Goal: Navigation & Orientation: Go to known website

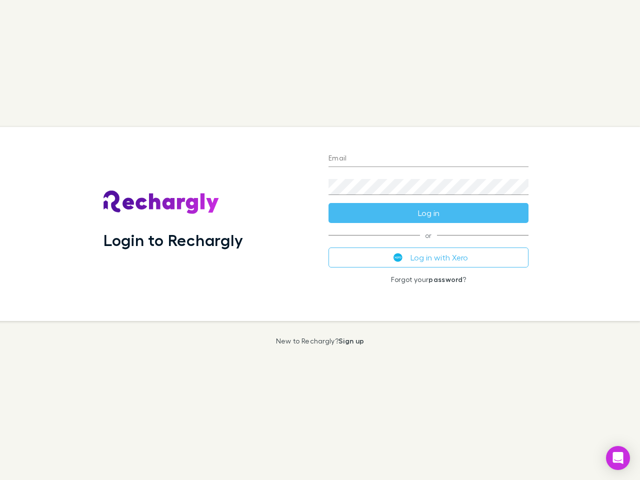
click at [320, 240] on div "Login to Rechargly" at bounding box center [208, 224] width 225 height 194
click at [429, 159] on input "Email" at bounding box center [429, 159] width 200 height 16
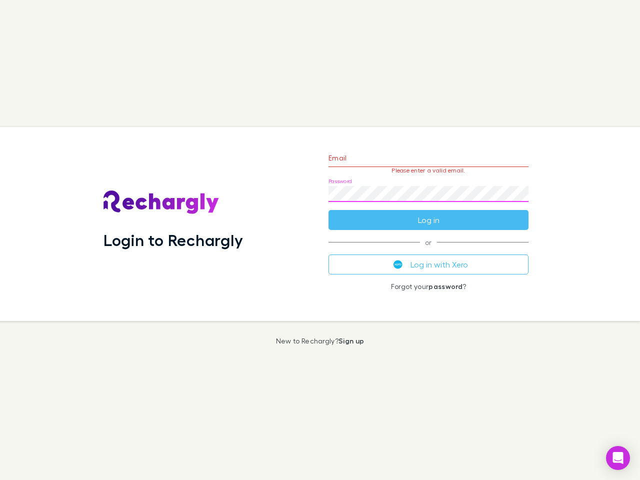
click at [429, 213] on form "Email Please enter a valid email. Password Log in" at bounding box center [429, 186] width 200 height 87
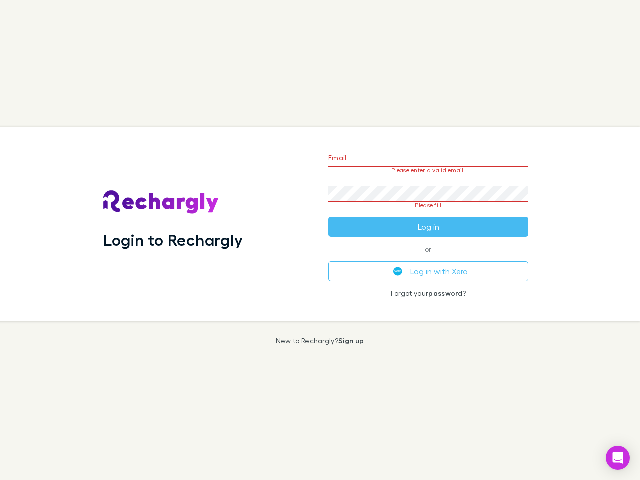
click at [429, 258] on div "Email Please enter a valid email. Password Please fill Log in or Log in with Xe…" at bounding box center [429, 224] width 216 height 194
click at [618, 458] on icon "Open Intercom Messenger" at bounding box center [618, 458] width 11 height 12
